Goal: Information Seeking & Learning: Learn about a topic

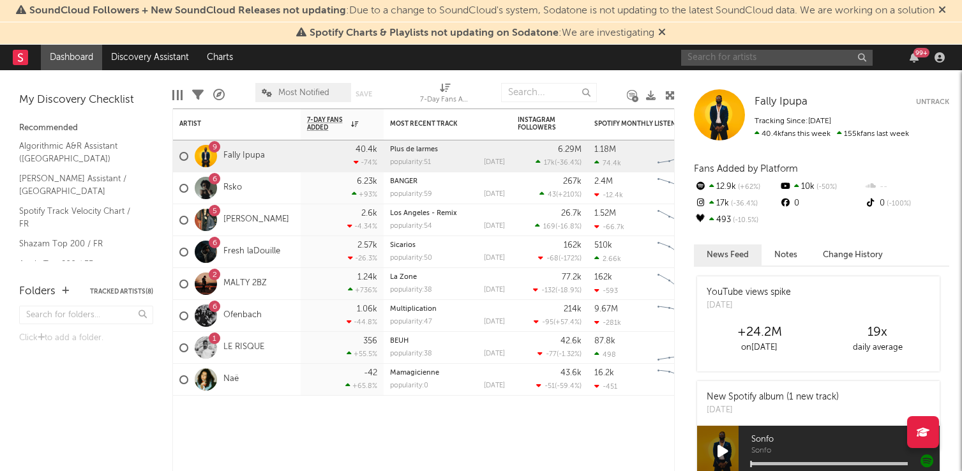
click at [810, 61] on input "text" at bounding box center [776, 58] width 191 height 16
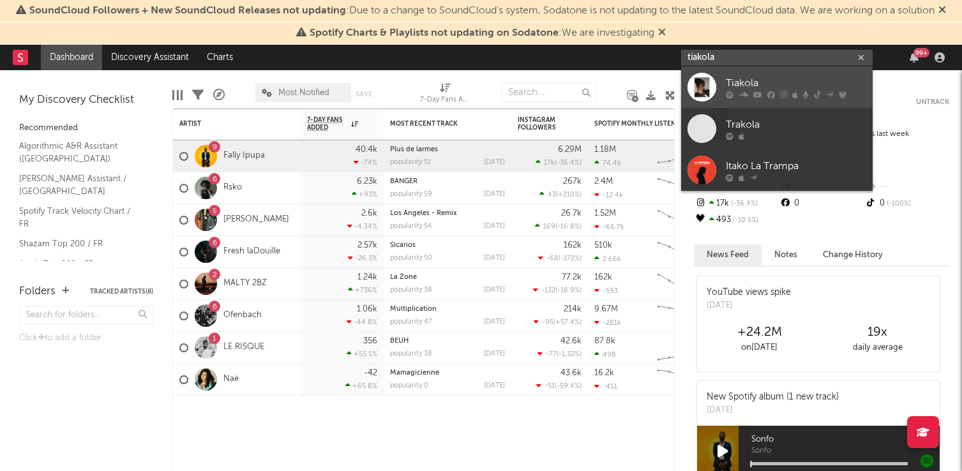
type input "tiakola"
click at [808, 93] on div at bounding box center [796, 95] width 140 height 8
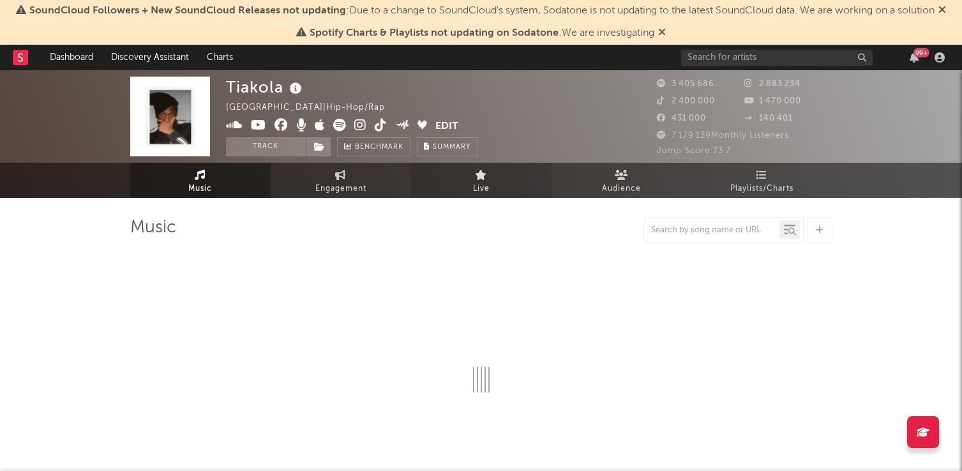
select select "6m"
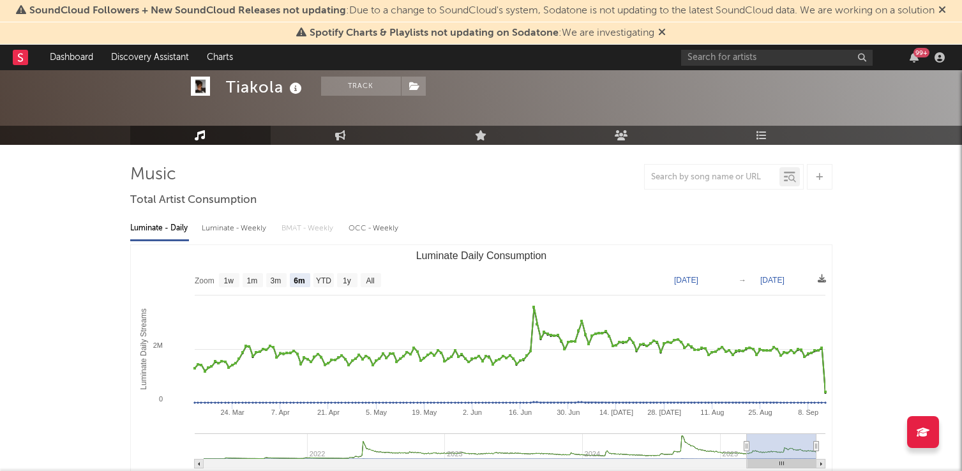
scroll to position [61, 0]
